Goal: Information Seeking & Learning: Learn about a topic

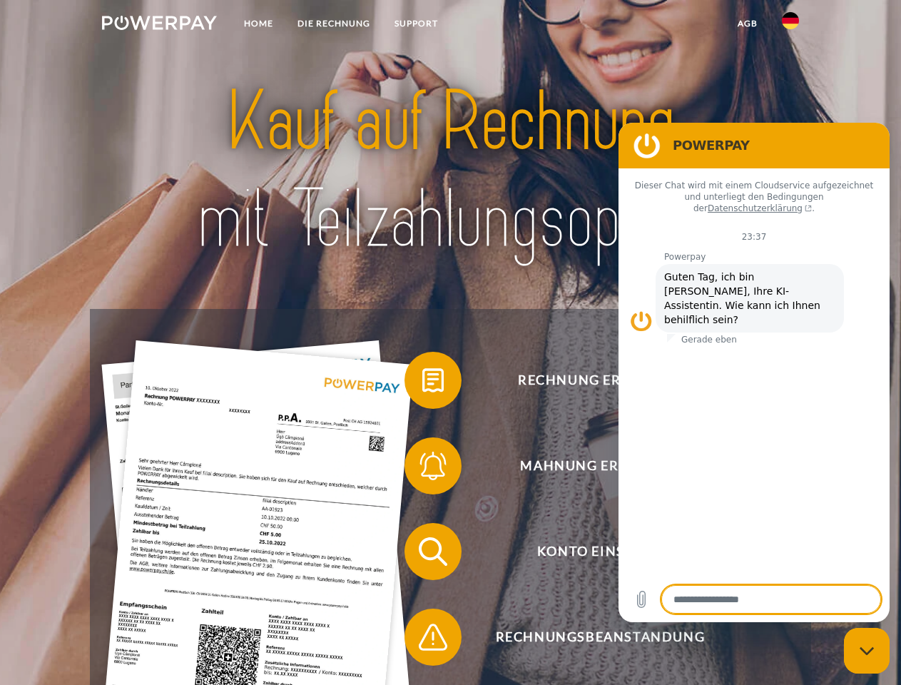
click at [159, 25] on img at bounding box center [159, 23] width 115 height 14
click at [791, 25] on img at bounding box center [790, 20] width 17 height 17
click at [747, 24] on link "agb" at bounding box center [748, 24] width 44 height 26
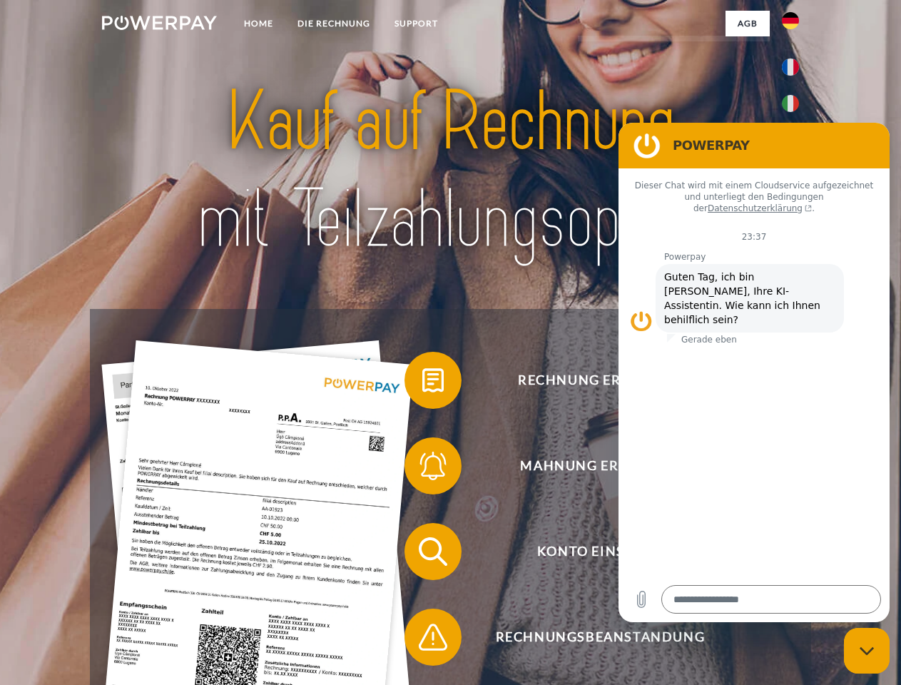
click at [422, 383] on span at bounding box center [411, 380] width 71 height 71
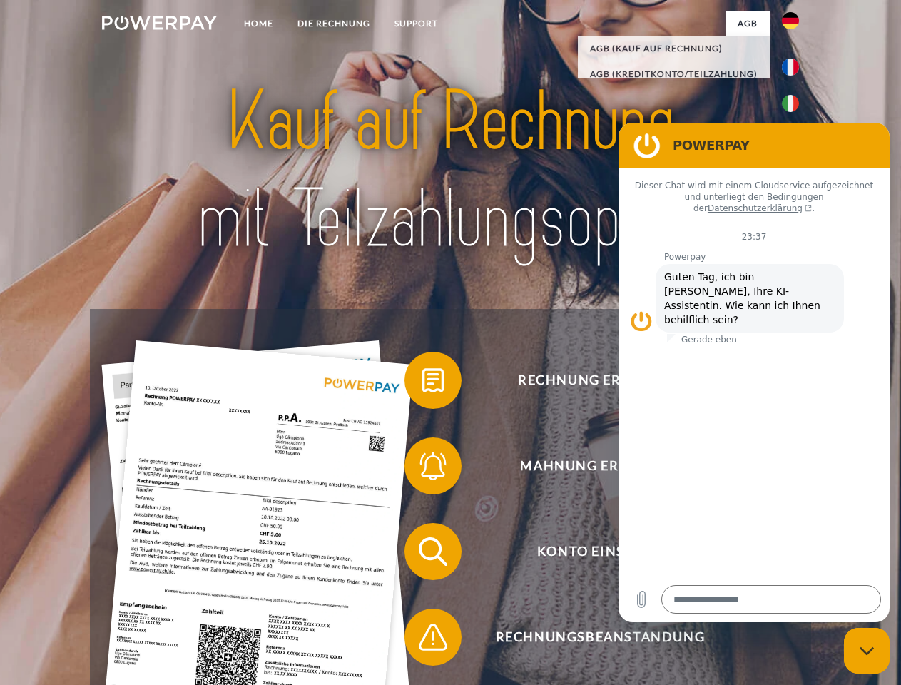
click at [422, 469] on span at bounding box center [411, 465] width 71 height 71
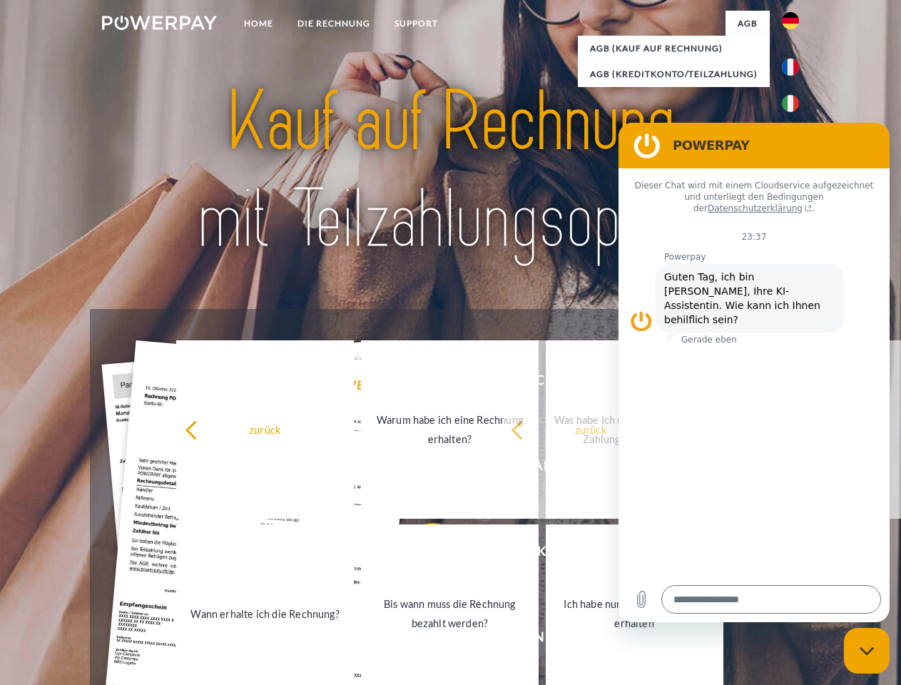
click at [422, 554] on link "Bis wann muss die Rechnung bezahlt werden?" at bounding box center [450, 613] width 178 height 178
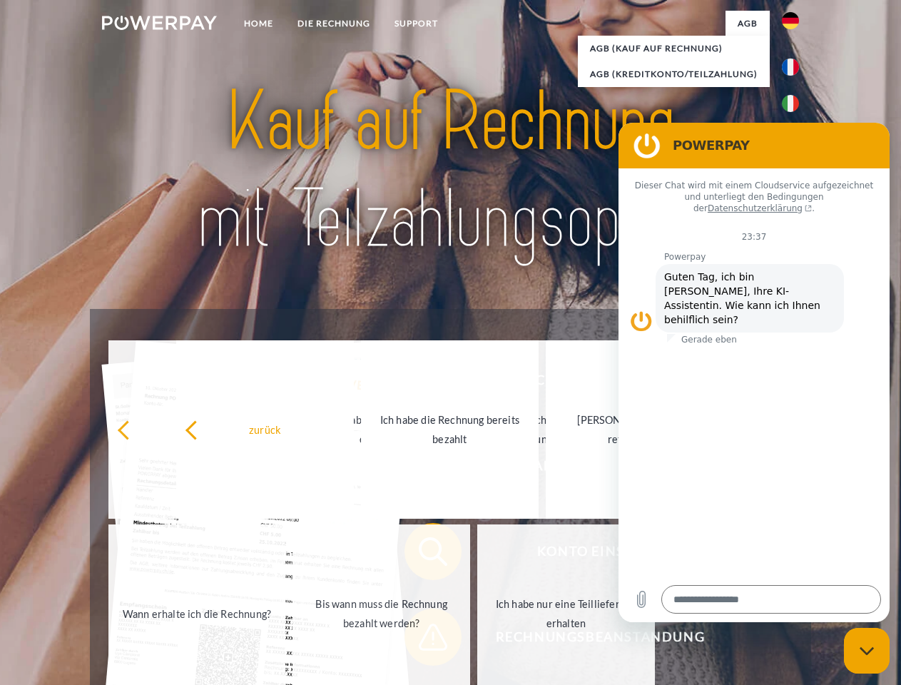
click at [422, 640] on span at bounding box center [411, 637] width 71 height 71
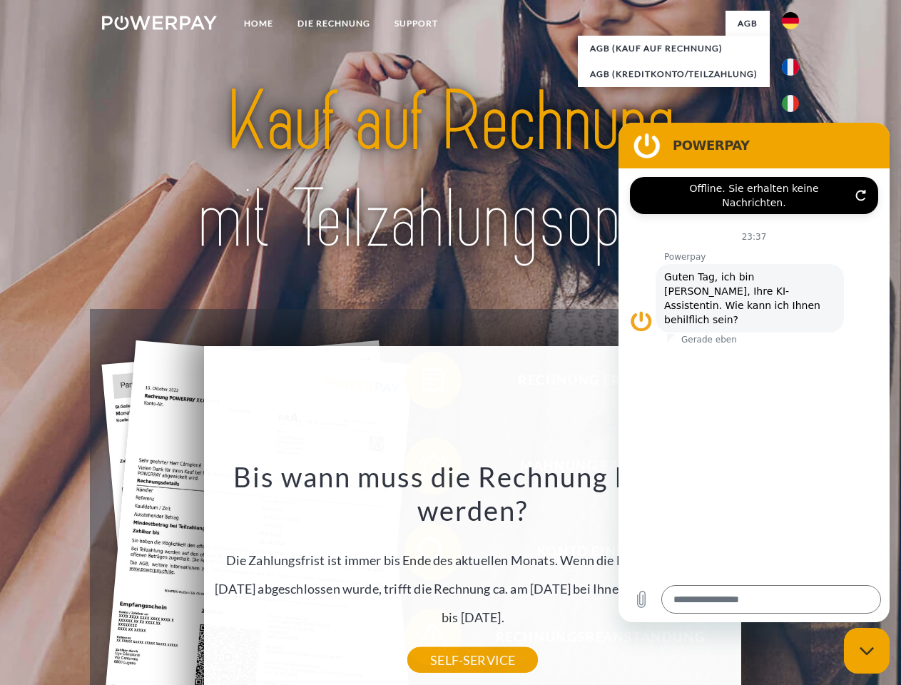
click at [867, 651] on icon "Messaging-Fenster schließen" at bounding box center [867, 650] width 15 height 9
type textarea "*"
